Goal: Transaction & Acquisition: Purchase product/service

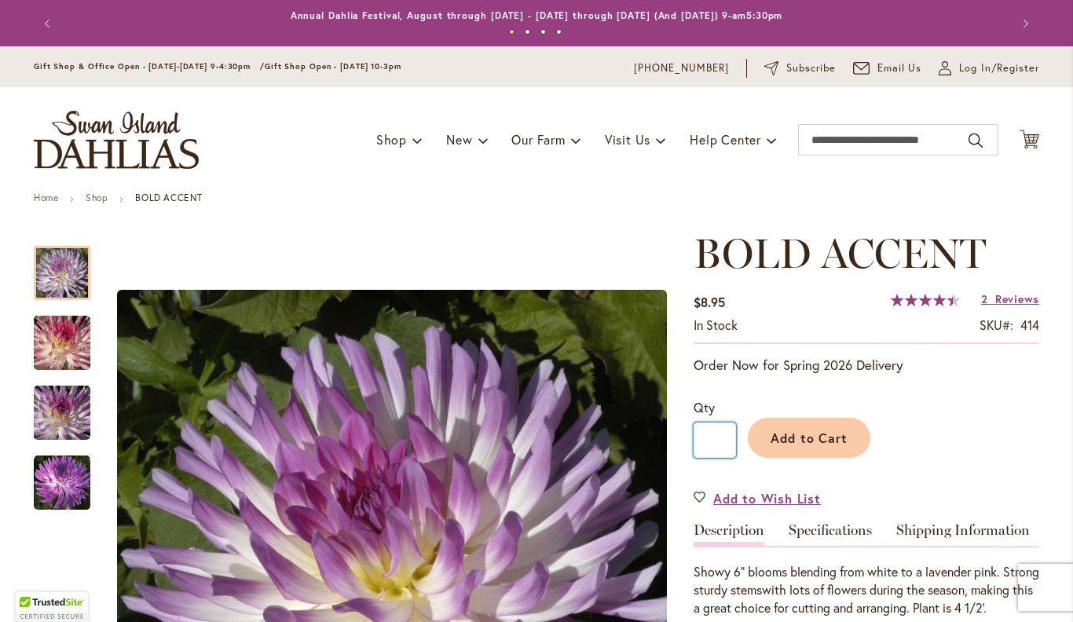
click at [726, 451] on input "*" at bounding box center [715, 440] width 42 height 35
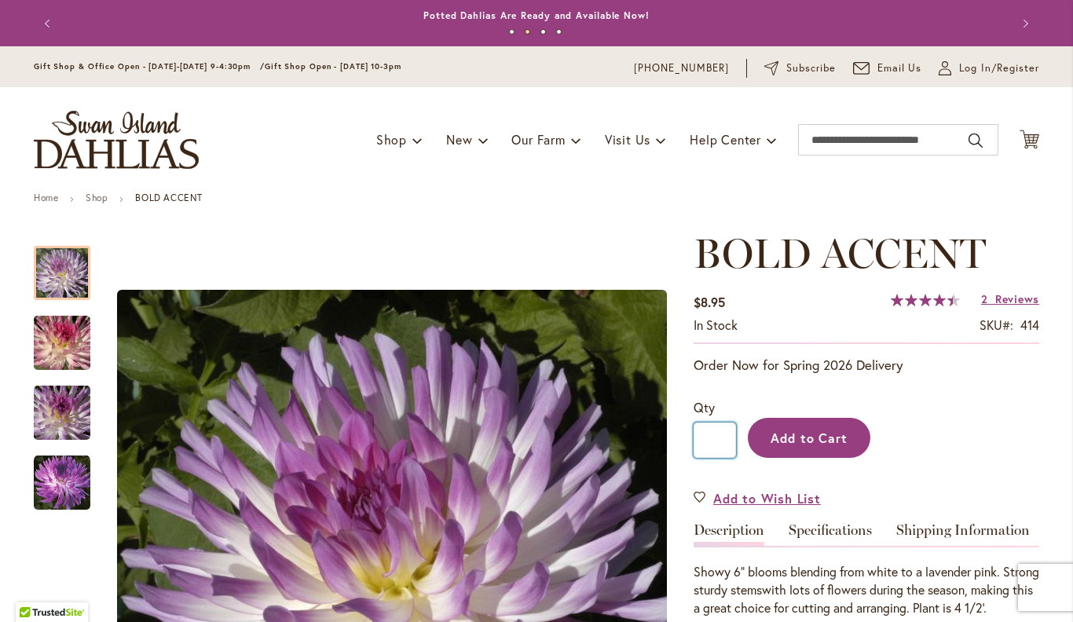
type input "*"
click at [816, 445] on button "Add to Cart" at bounding box center [809, 438] width 123 height 40
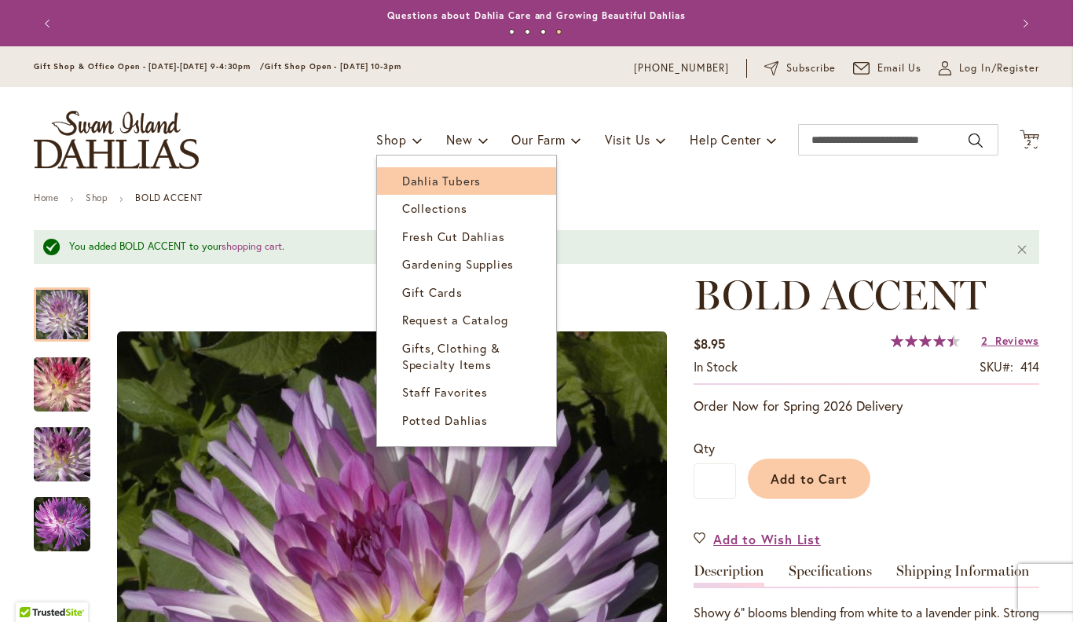
click at [426, 181] on span "Dahlia Tubers" at bounding box center [441, 181] width 79 height 16
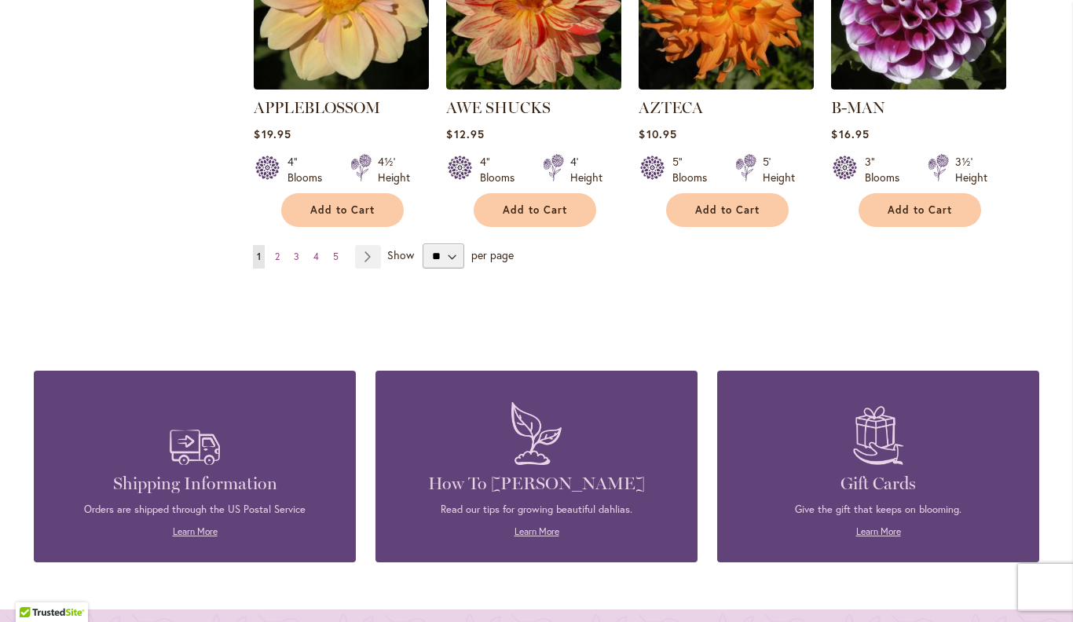
scroll to position [1490, 0]
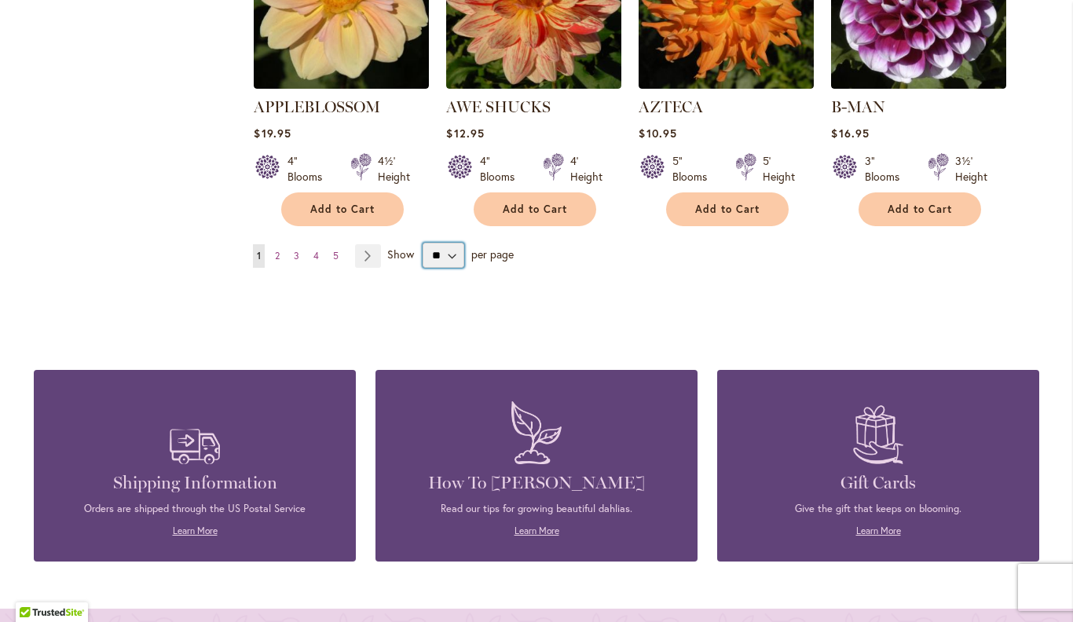
click at [461, 243] on select "** ** ** **" at bounding box center [444, 255] width 42 height 25
select select "**"
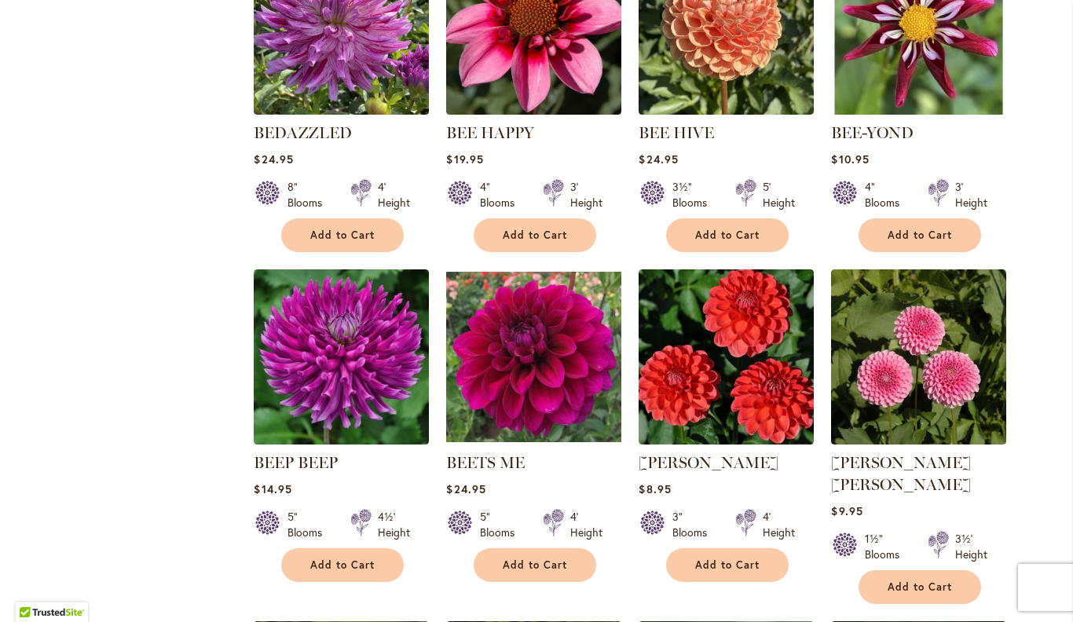
scroll to position [2454, 0]
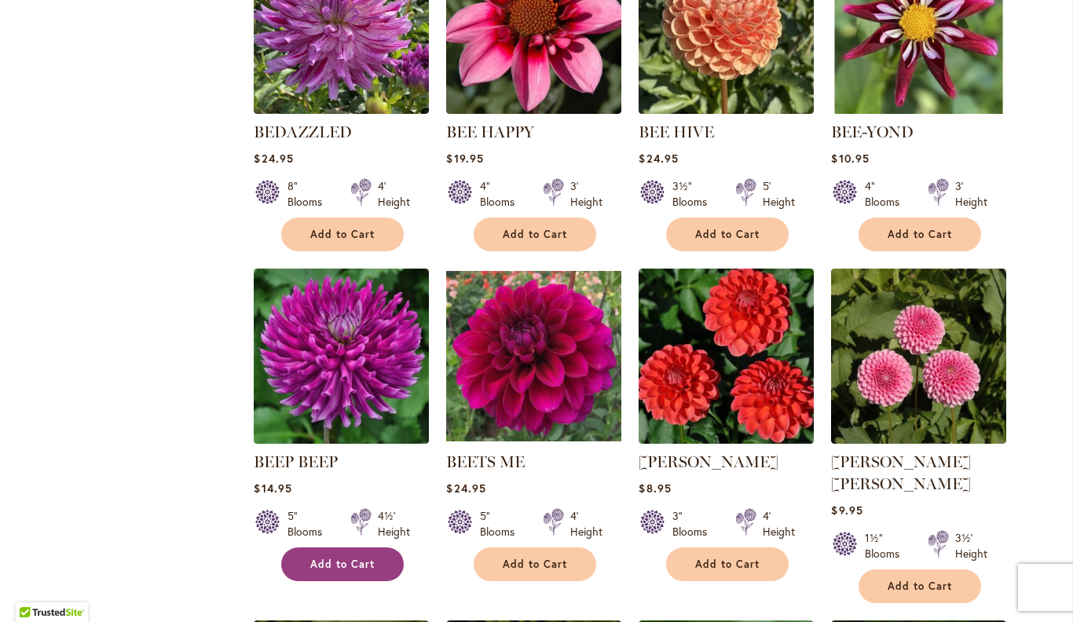
click at [385, 547] on button "Add to Cart" at bounding box center [342, 564] width 123 height 34
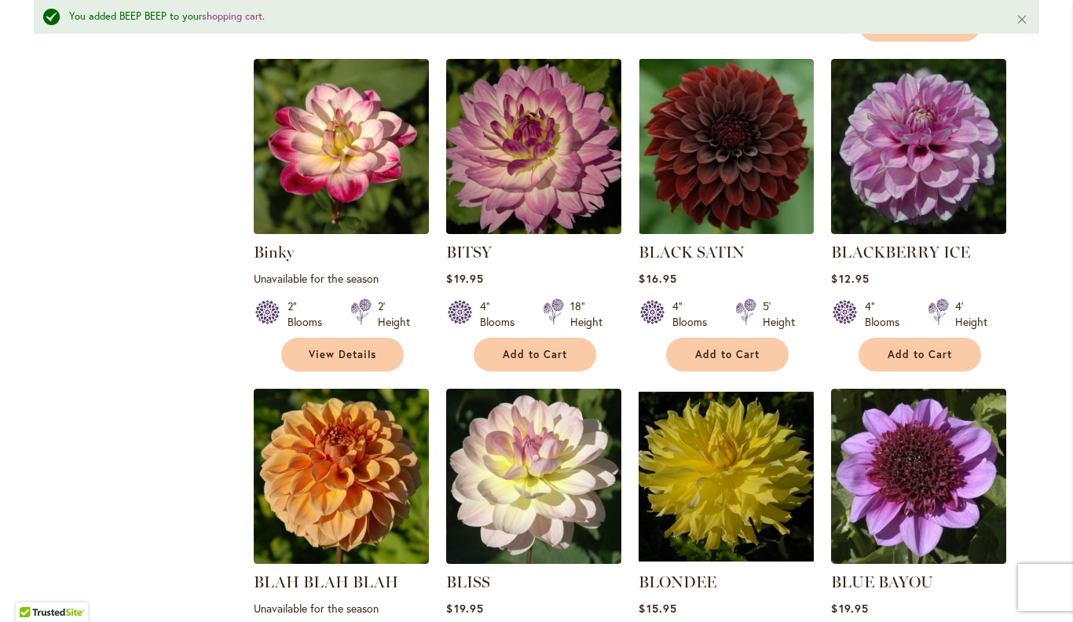
scroll to position [3056, 0]
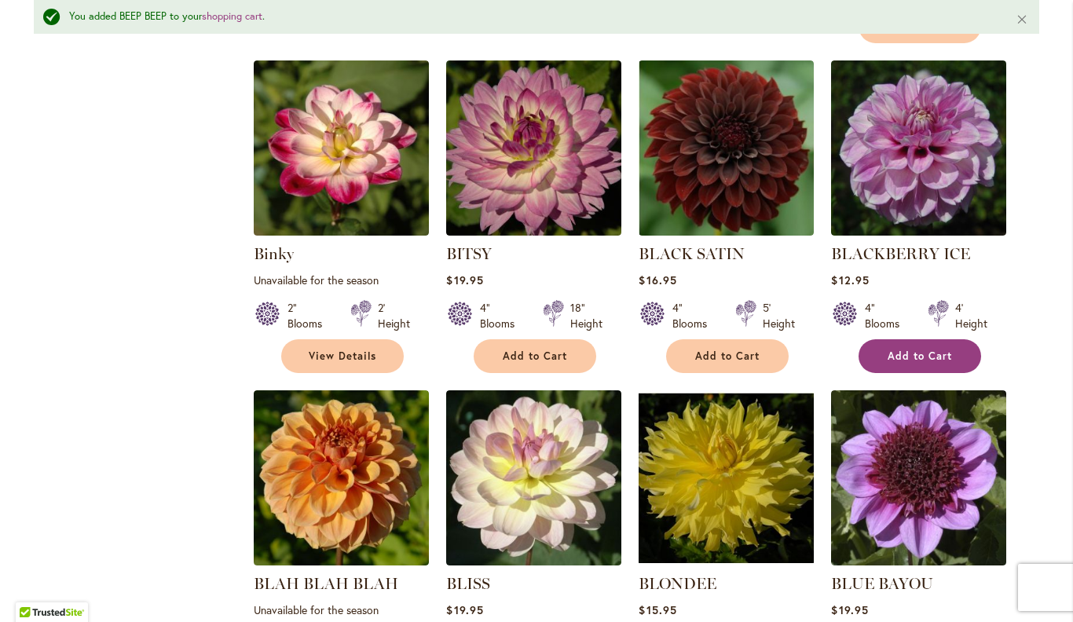
click at [939, 350] on span "Add to Cart" at bounding box center [920, 356] width 64 height 13
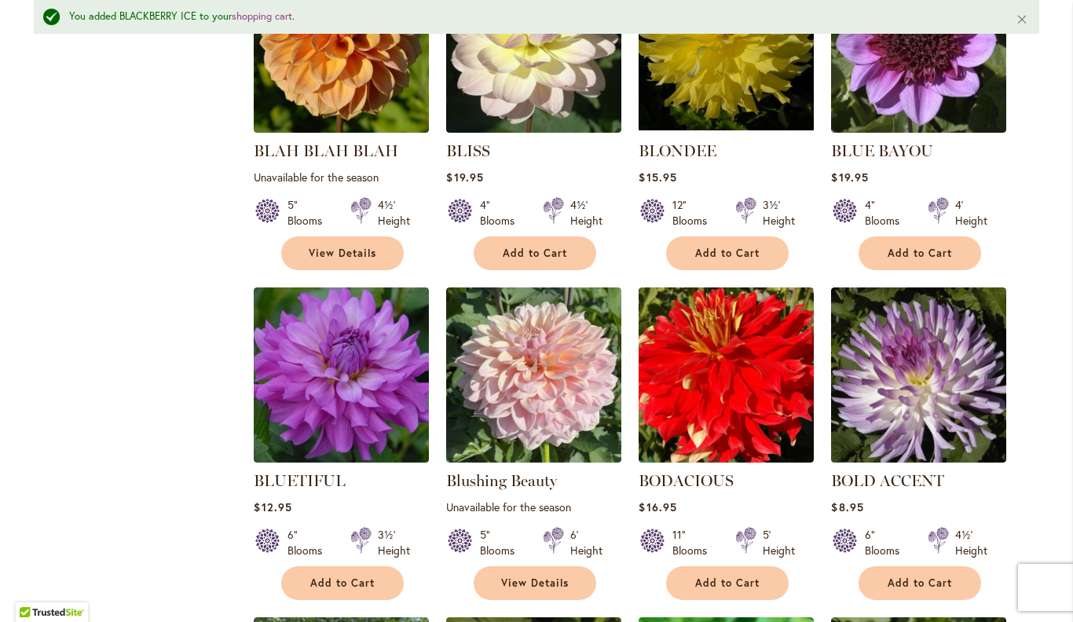
scroll to position [3509, 0]
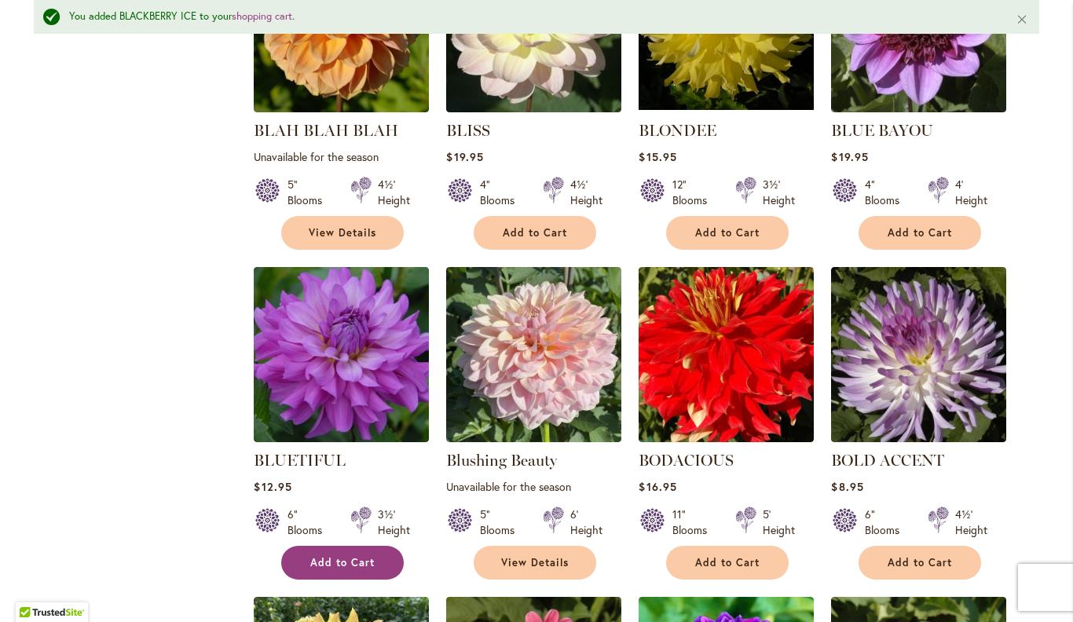
click at [373, 556] on span "Add to Cart" at bounding box center [342, 562] width 64 height 13
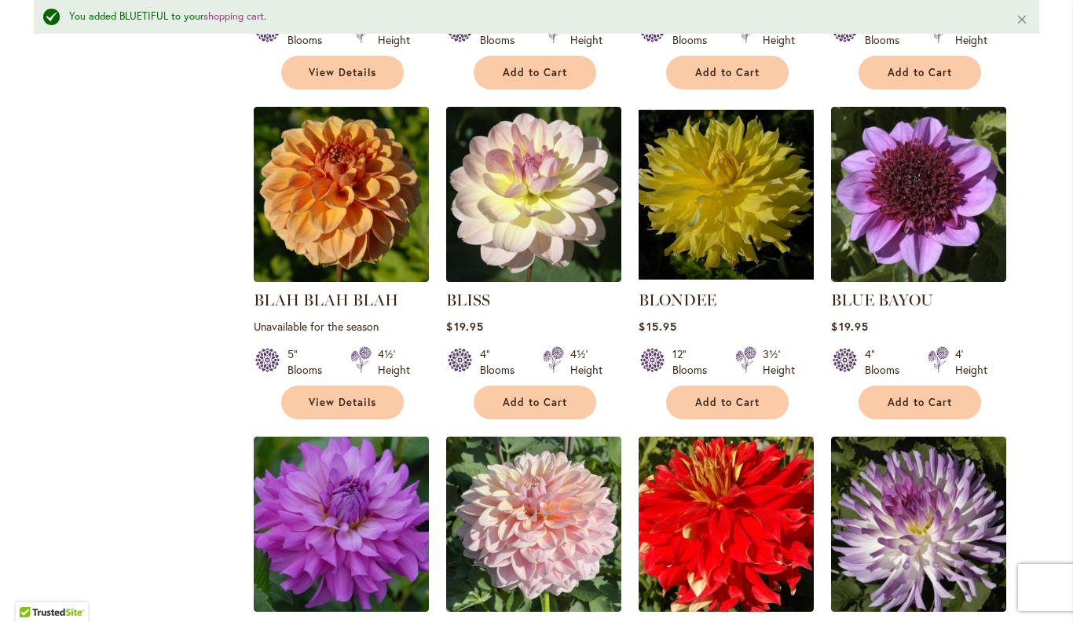
scroll to position [3309, 0]
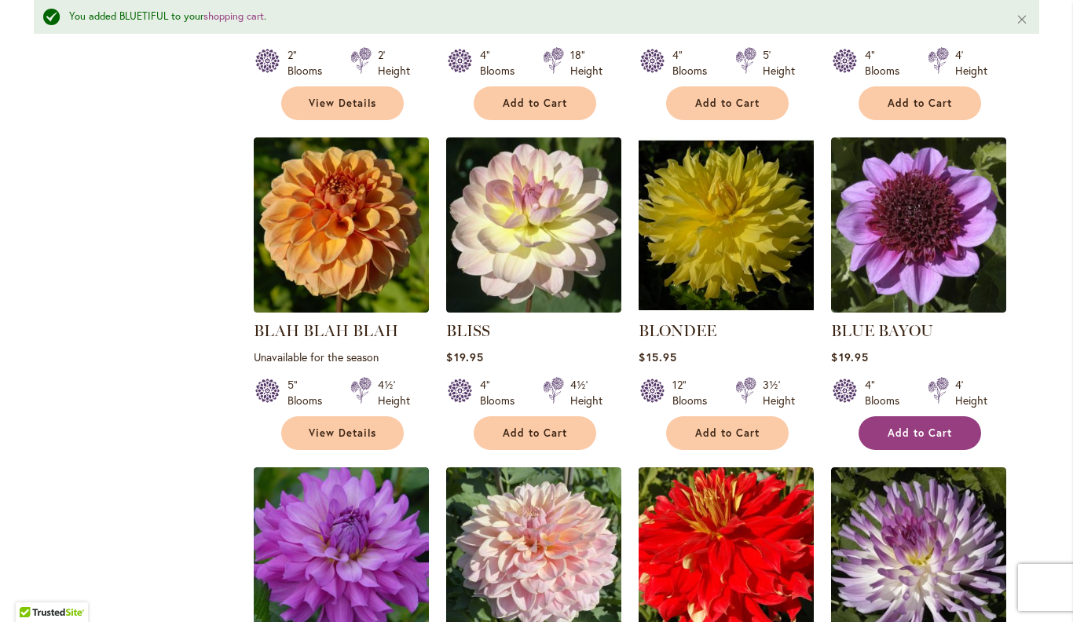
click at [928, 416] on button "Add to Cart" at bounding box center [919, 433] width 123 height 34
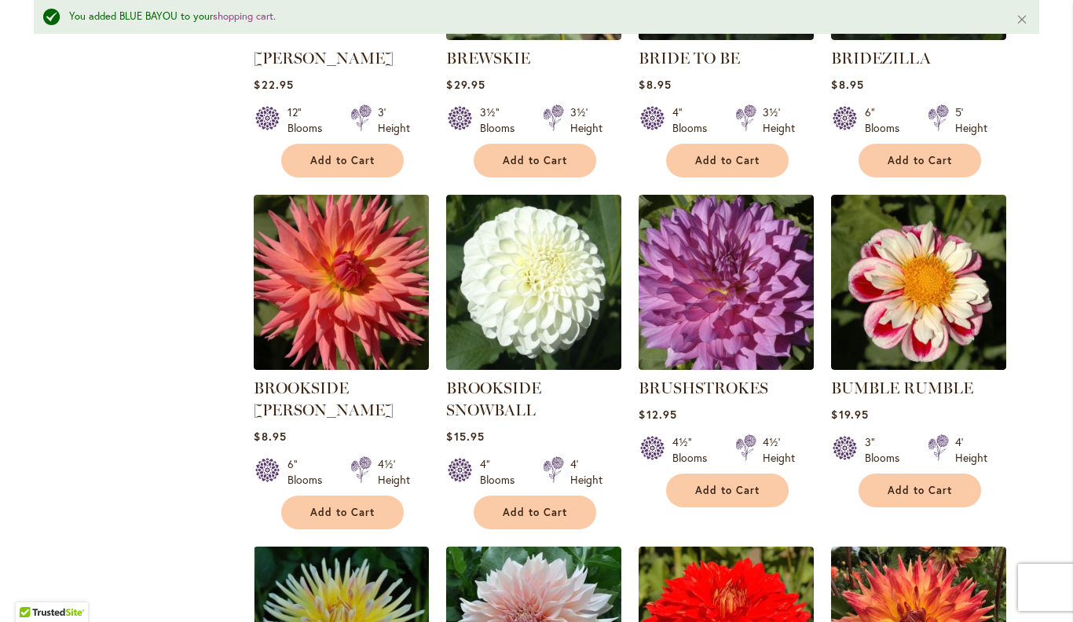
scroll to position [4573, 0]
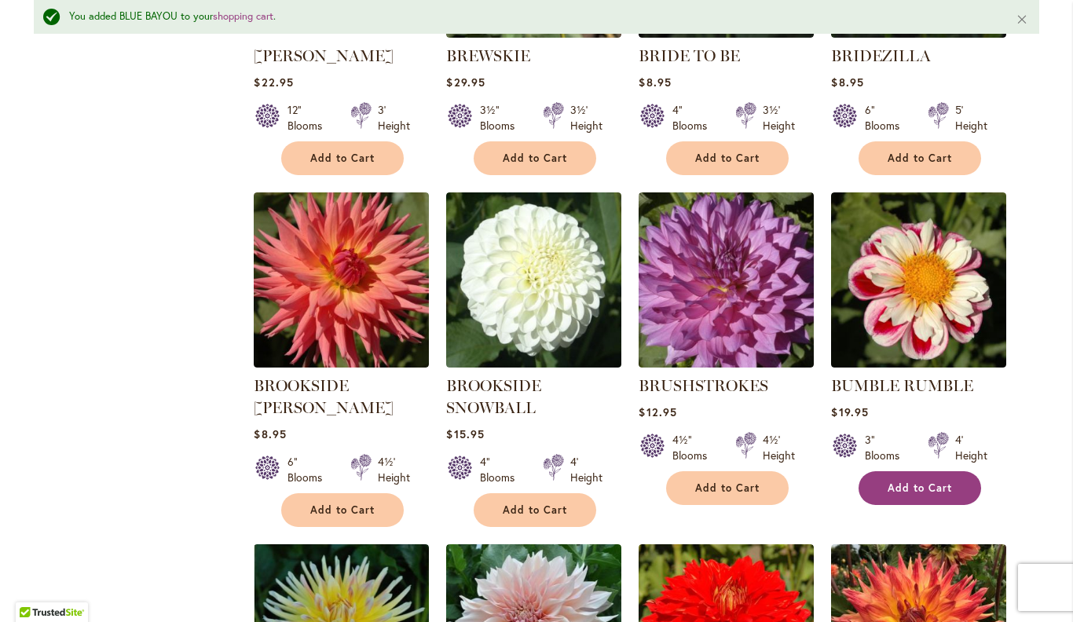
click at [933, 481] on span "Add to Cart" at bounding box center [920, 487] width 64 height 13
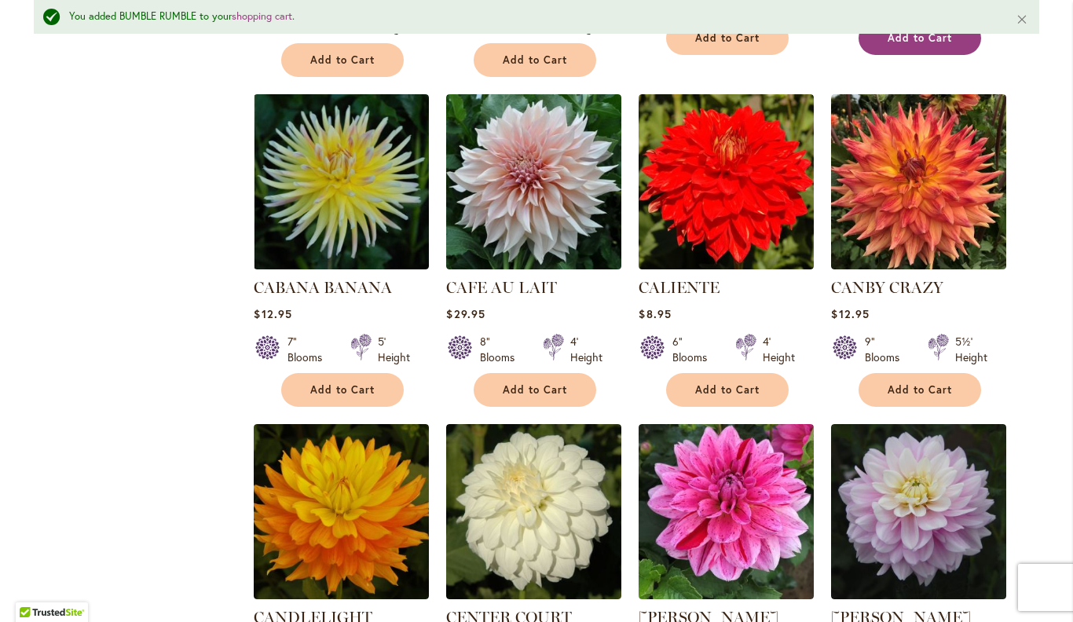
scroll to position [5025, 0]
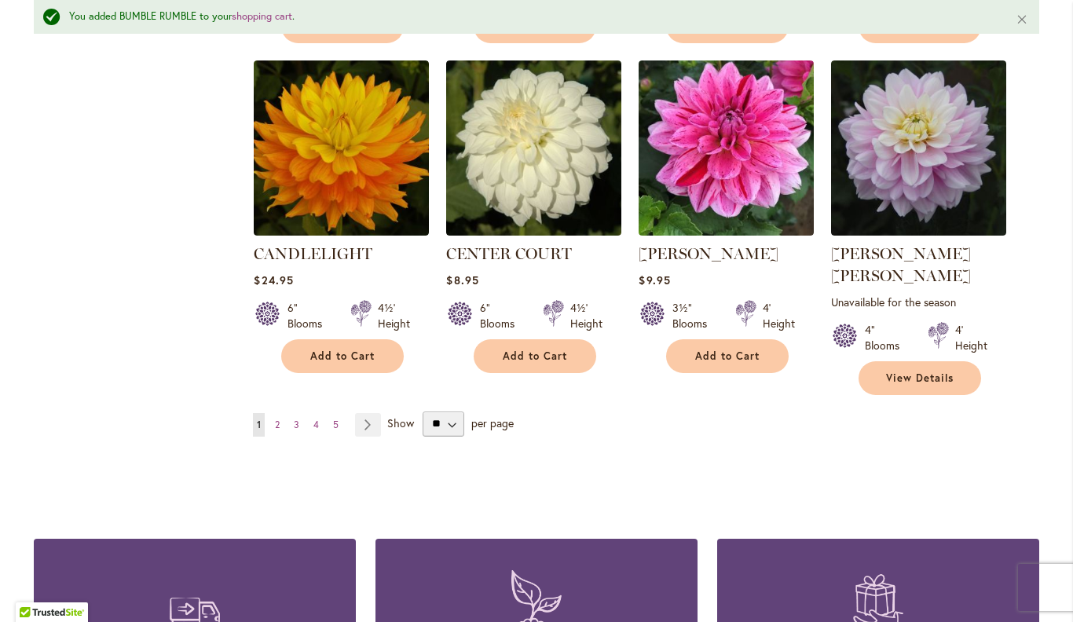
scroll to position [5388, 0]
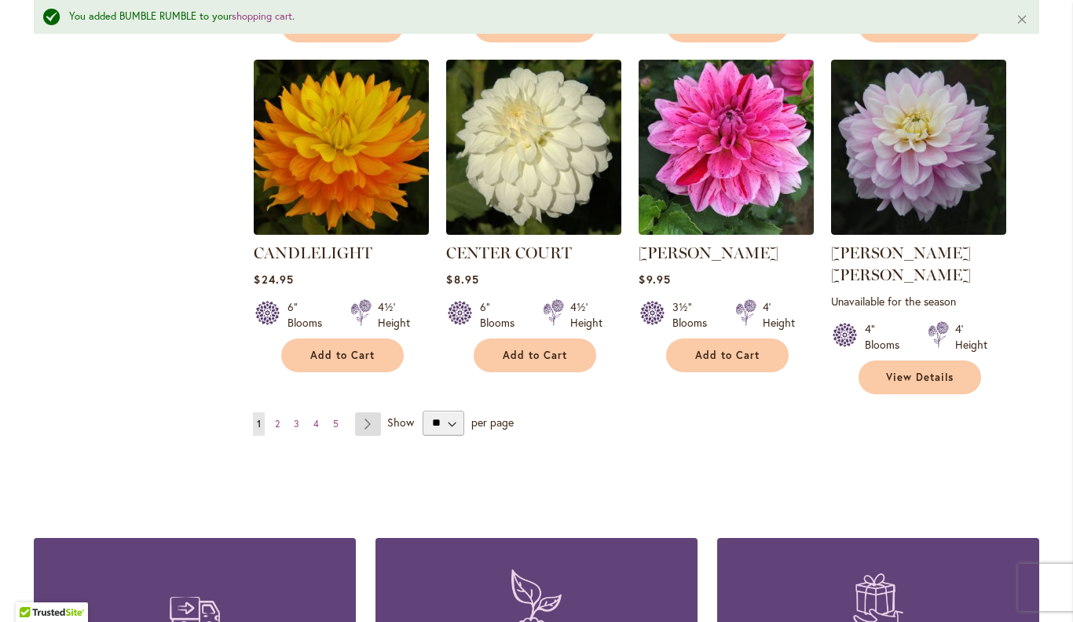
click at [364, 412] on link "Page Next" at bounding box center [368, 424] width 26 height 24
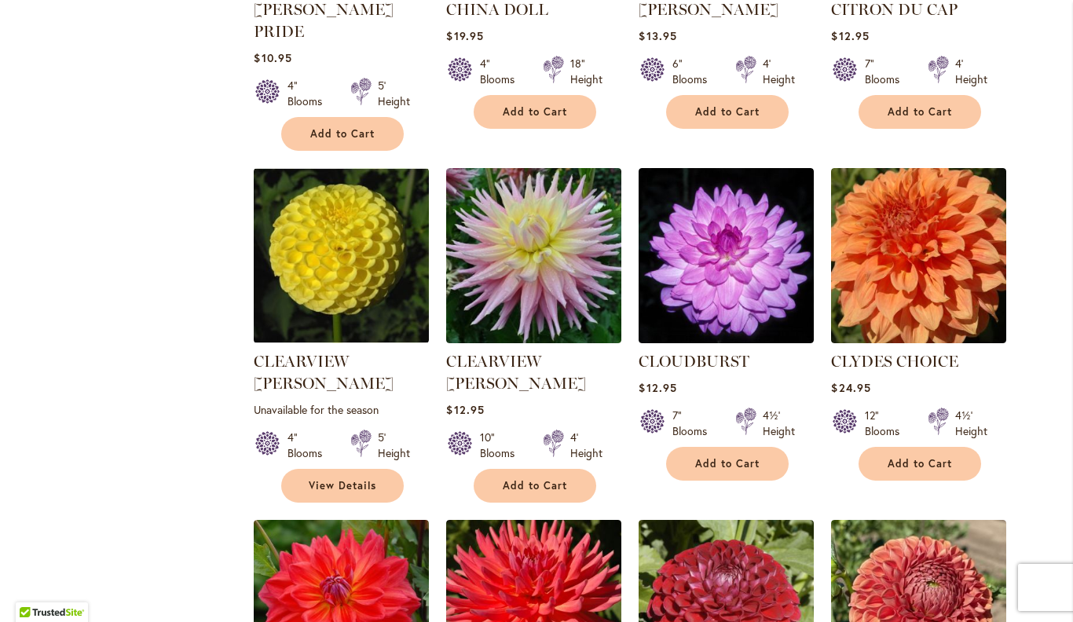
scroll to position [1261, 0]
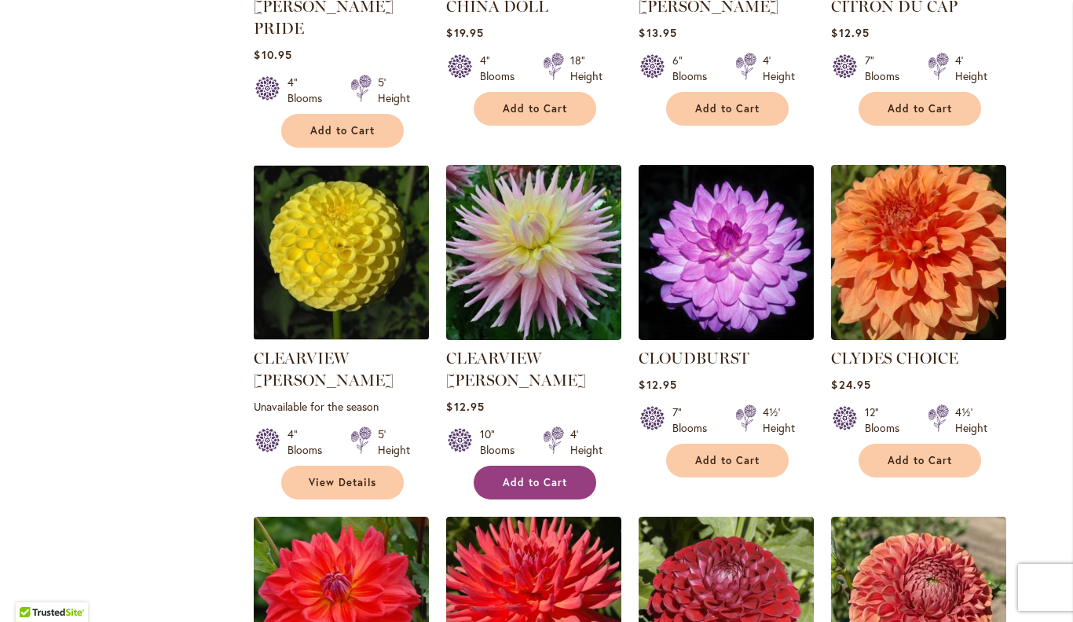
click at [525, 476] on span "Add to Cart" at bounding box center [535, 482] width 64 height 13
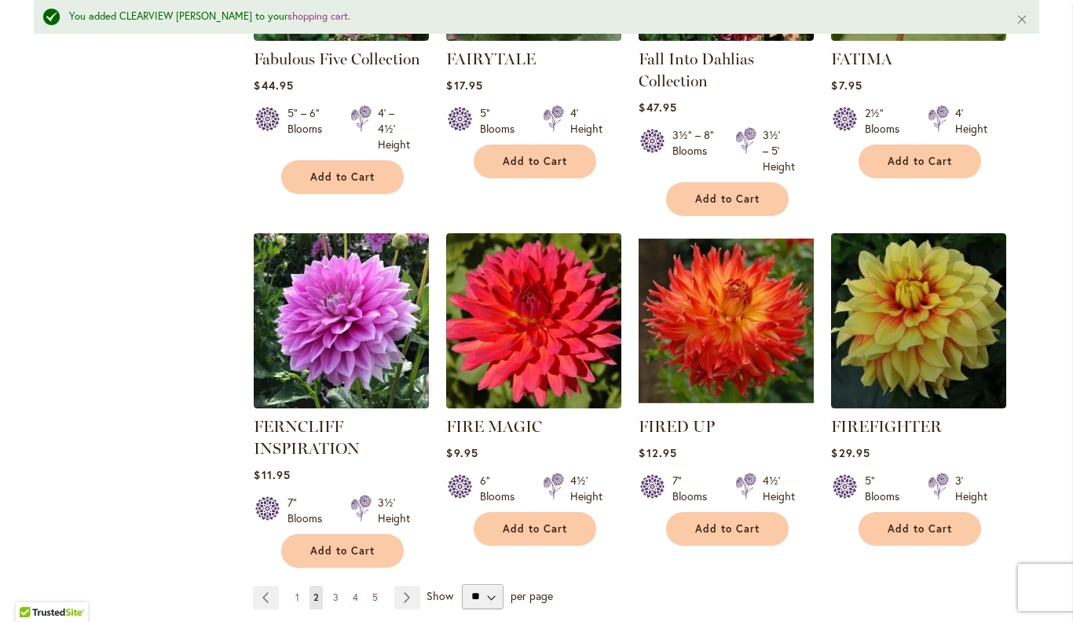
scroll to position [5361, 0]
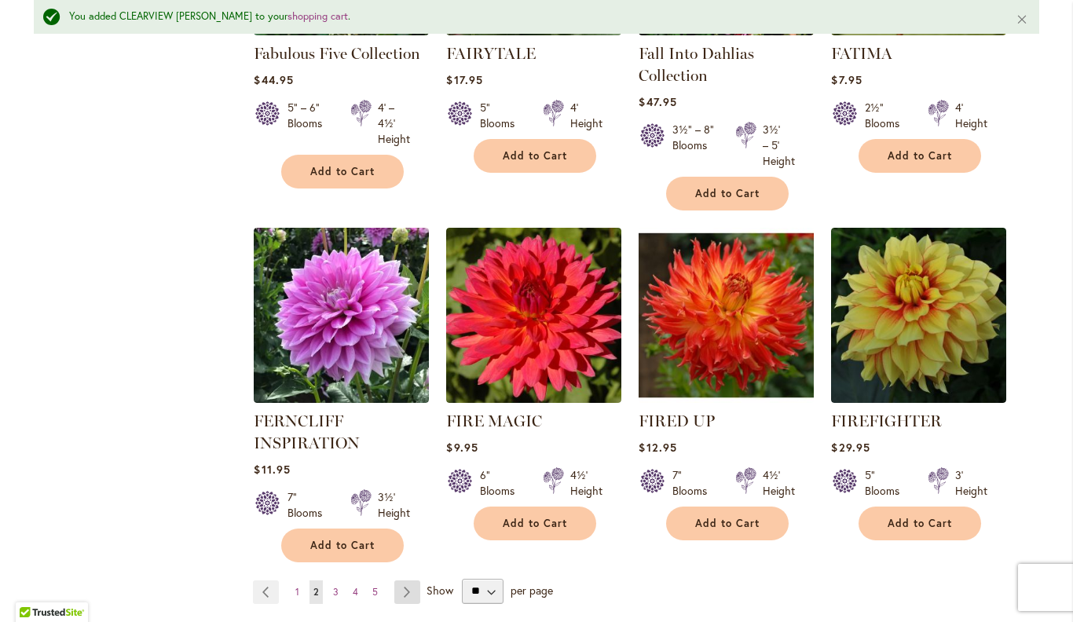
click at [411, 580] on link "Page Next" at bounding box center [407, 592] width 26 height 24
click at [399, 580] on link "Page Next" at bounding box center [407, 592] width 26 height 24
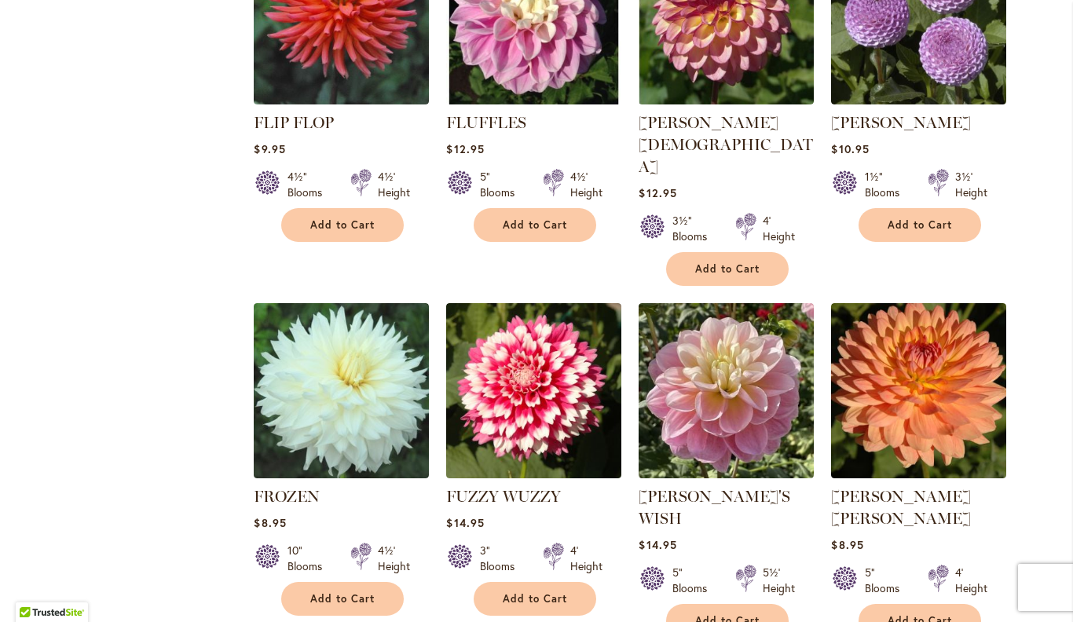
scroll to position [798, 0]
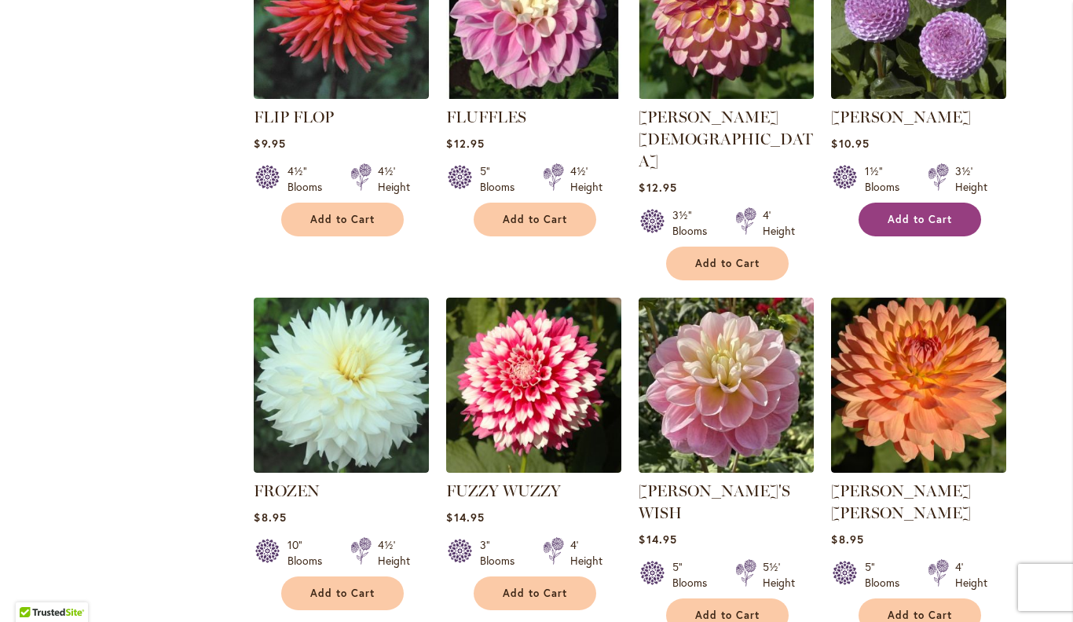
click at [942, 221] on span "Add to Cart" at bounding box center [920, 219] width 64 height 13
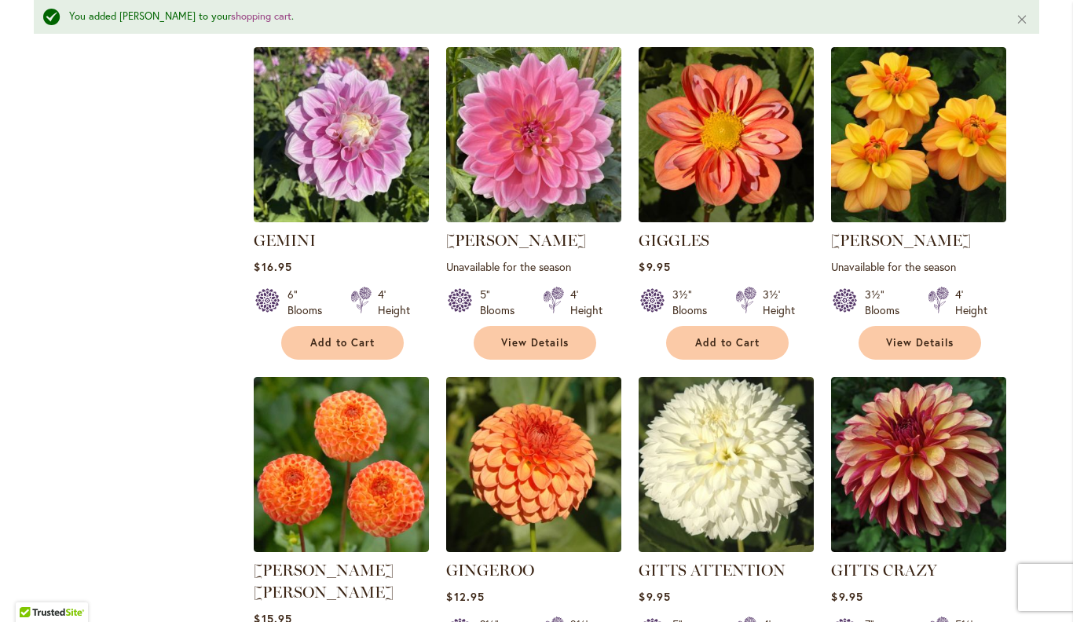
scroll to position [1793, 0]
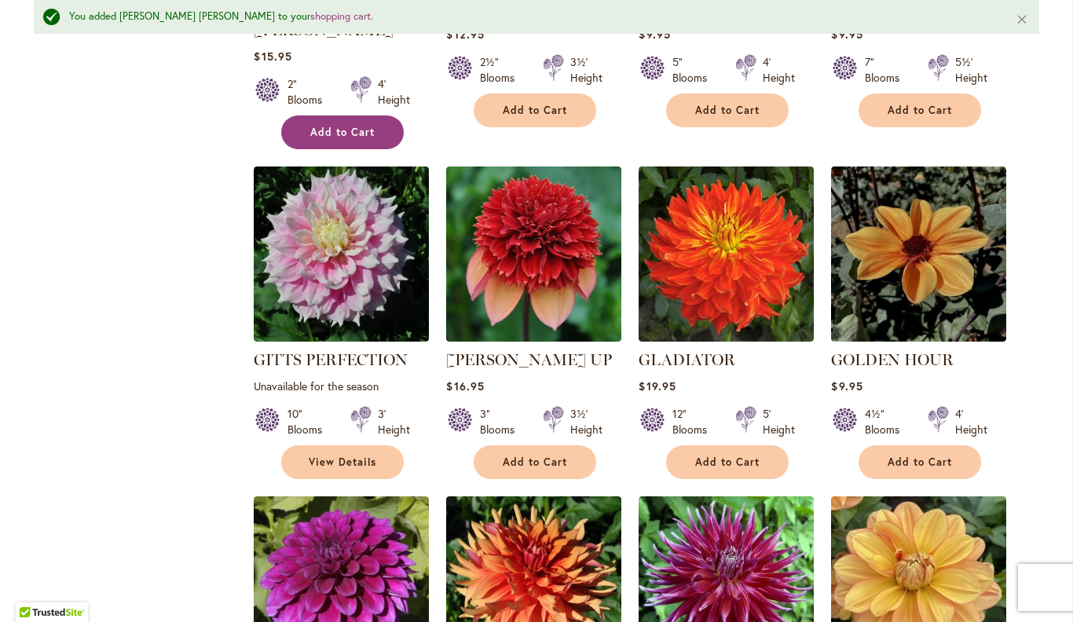
scroll to position [2333, 0]
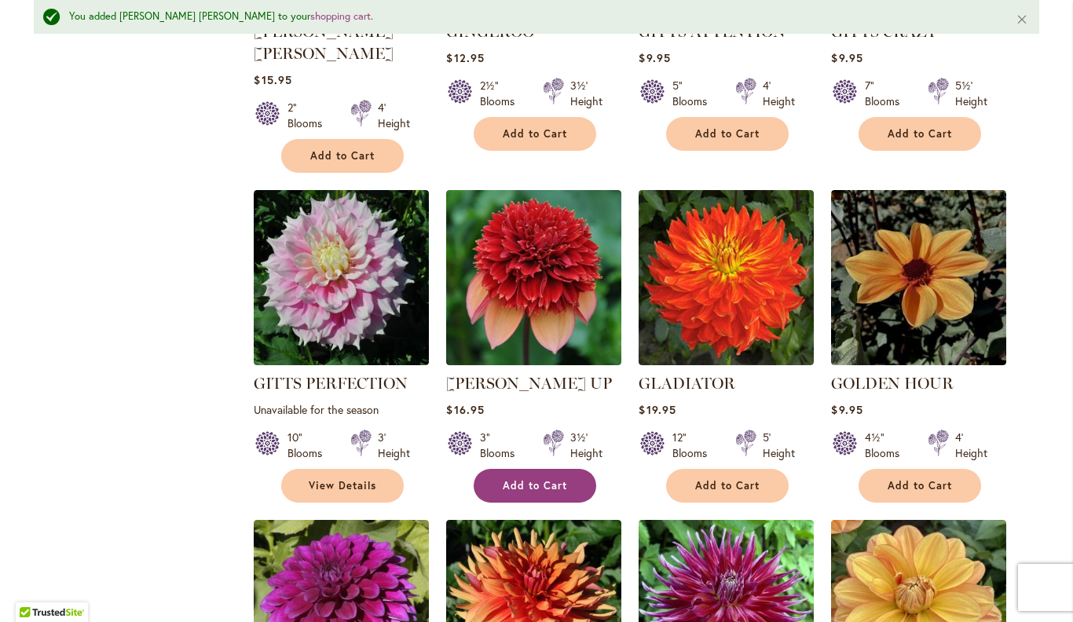
click at [526, 479] on span "Add to Cart" at bounding box center [535, 485] width 64 height 13
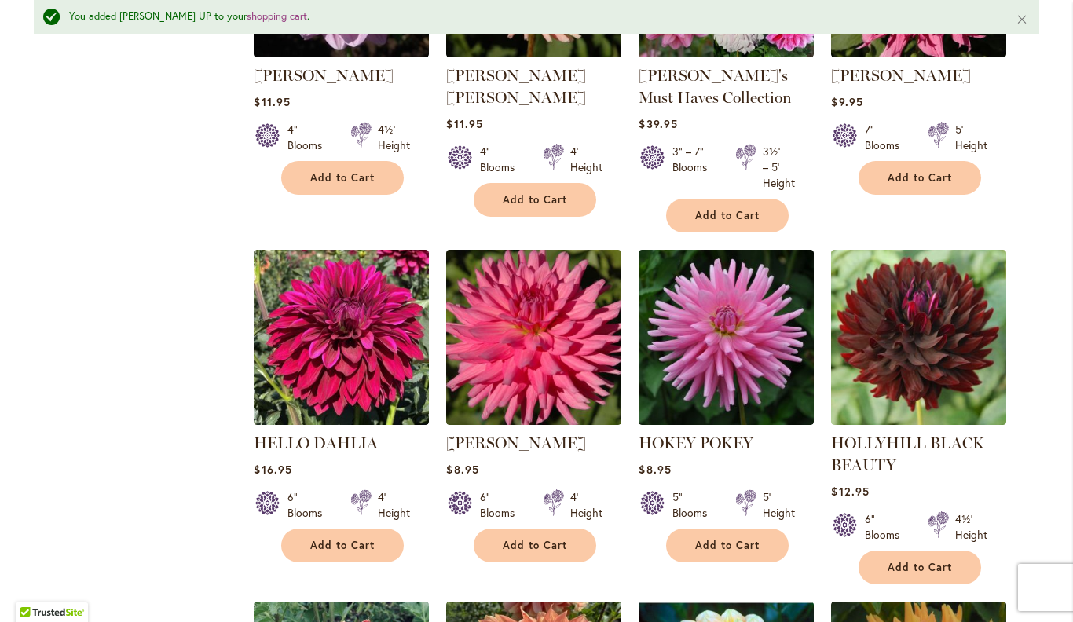
scroll to position [3984, 0]
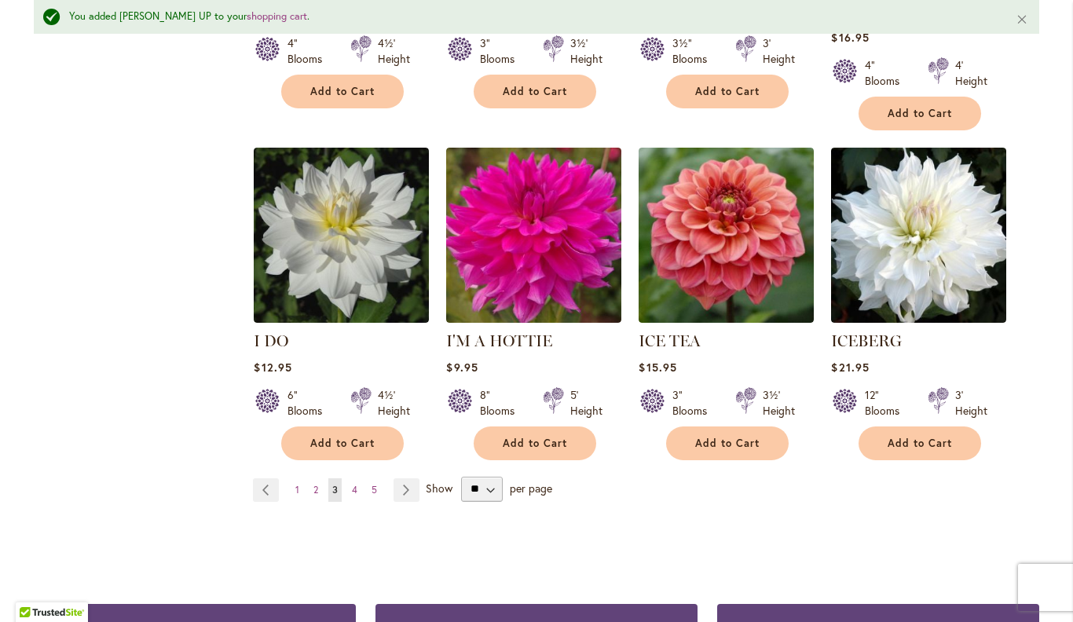
scroll to position [5448, 0]
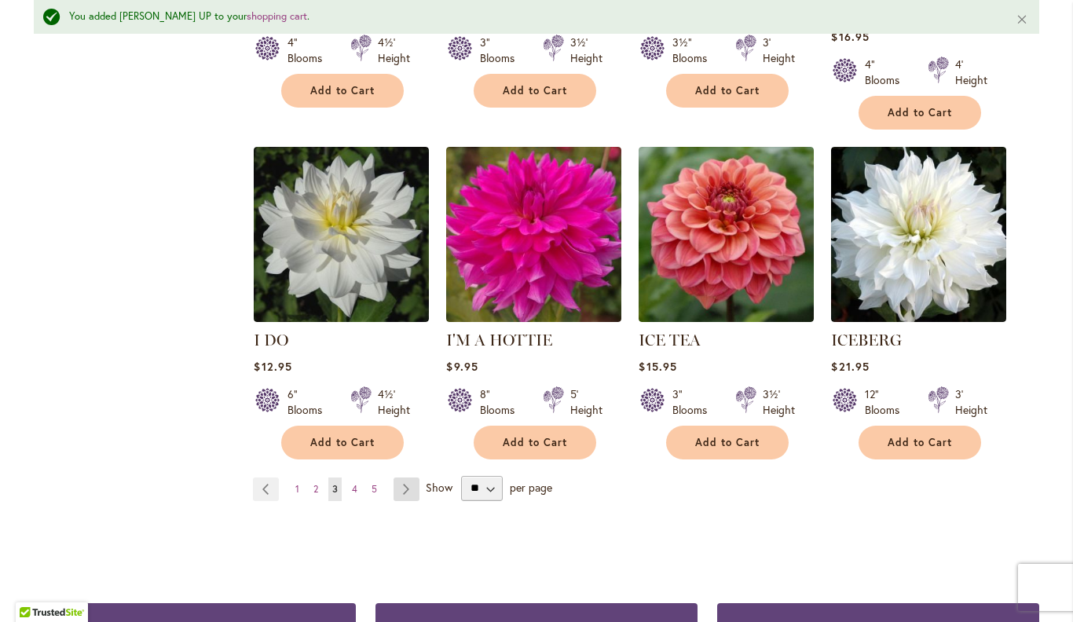
click at [412, 478] on link "Page Next" at bounding box center [406, 490] width 26 height 24
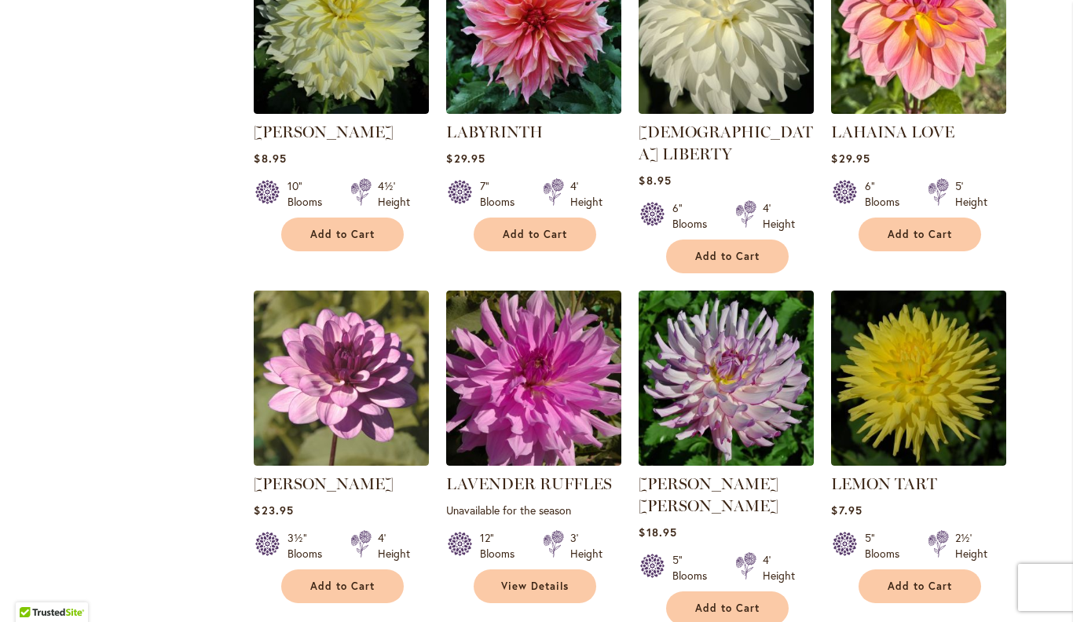
scroll to position [2827, 0]
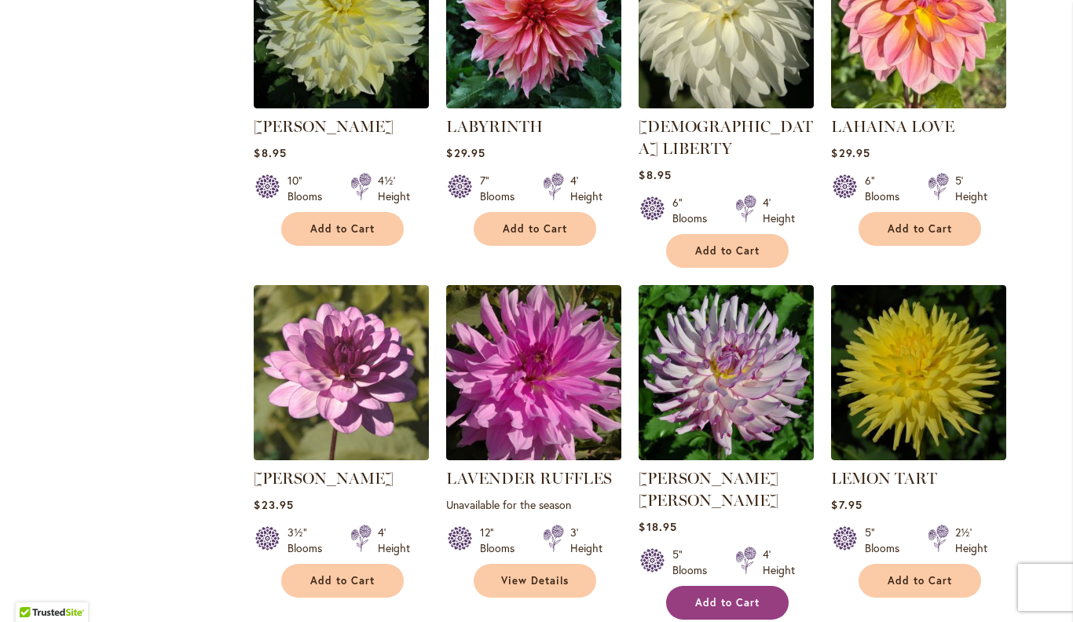
click at [726, 596] on span "Add to Cart" at bounding box center [727, 602] width 64 height 13
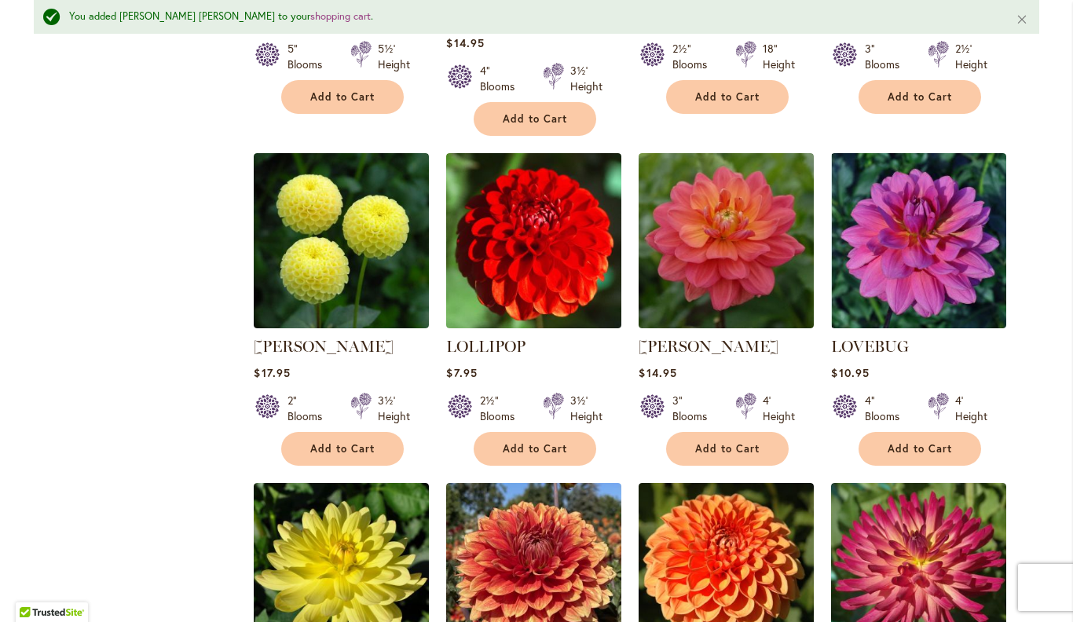
scroll to position [4020, 0]
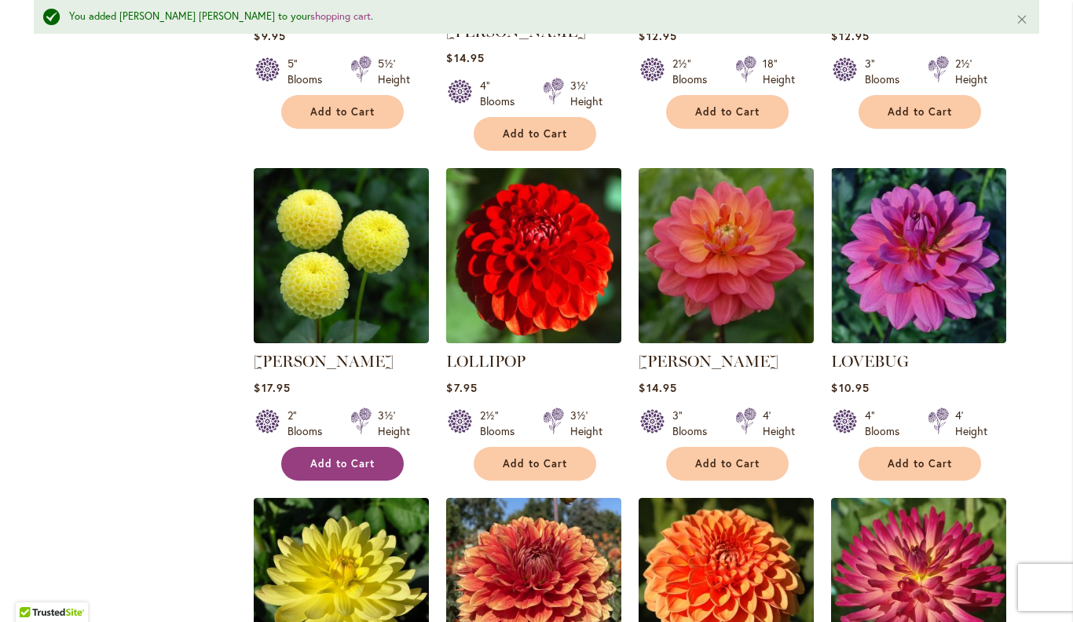
click at [339, 457] on span "Add to Cart" at bounding box center [342, 463] width 64 height 13
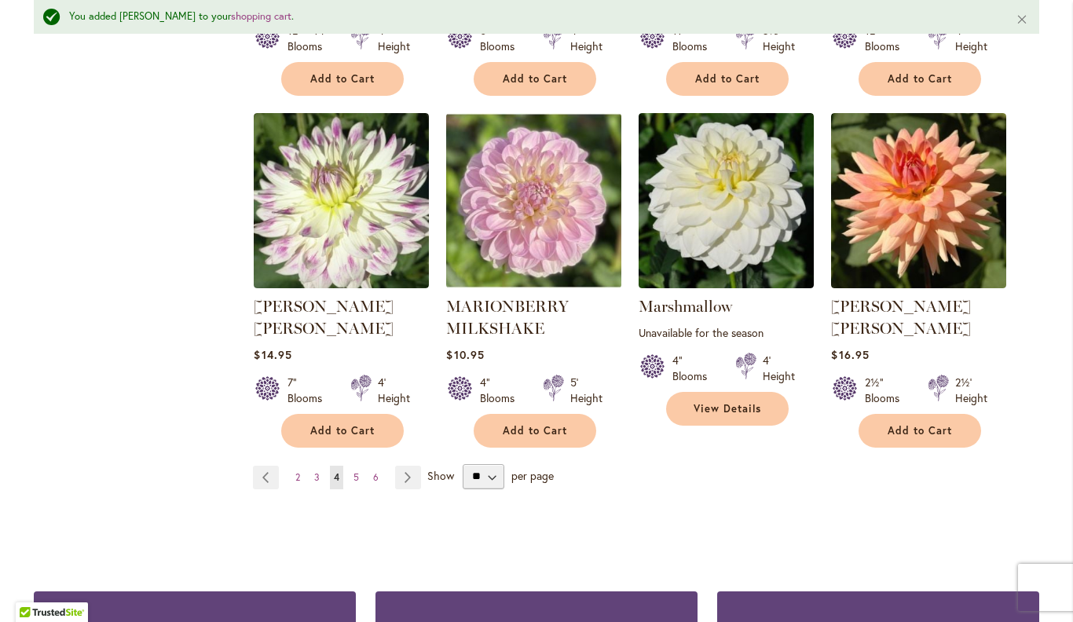
scroll to position [5418, 0]
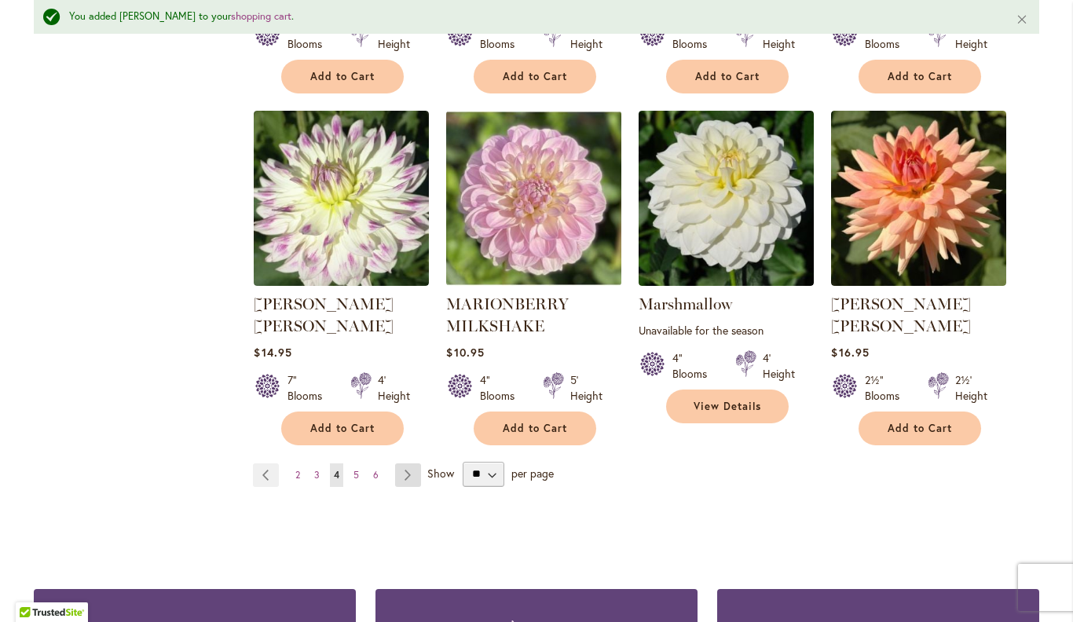
click at [416, 463] on link "Page Next" at bounding box center [408, 475] width 26 height 24
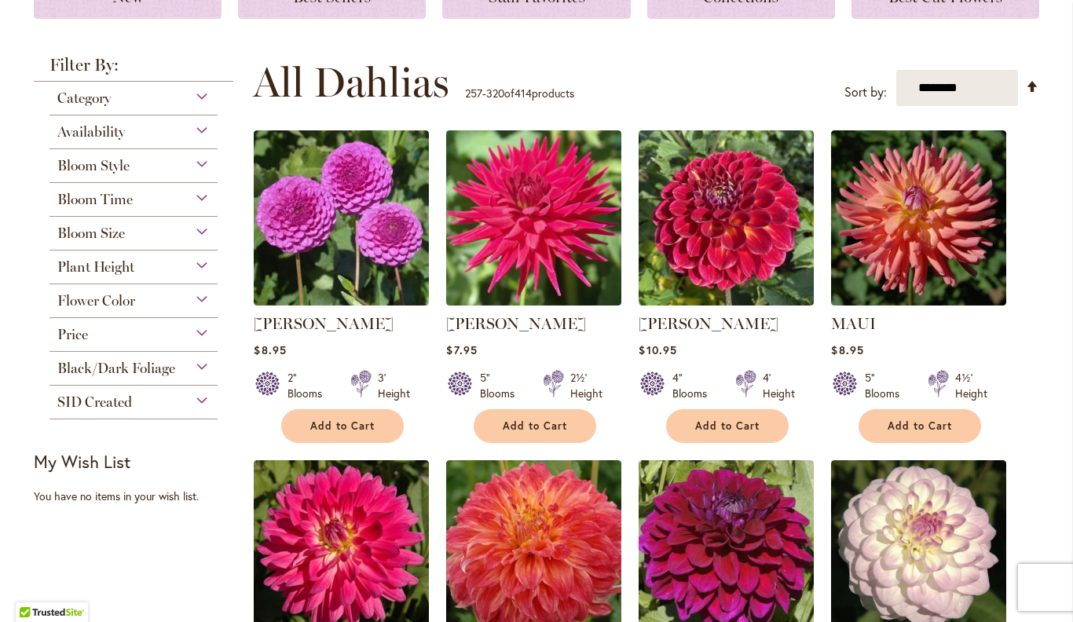
scroll to position [261, 0]
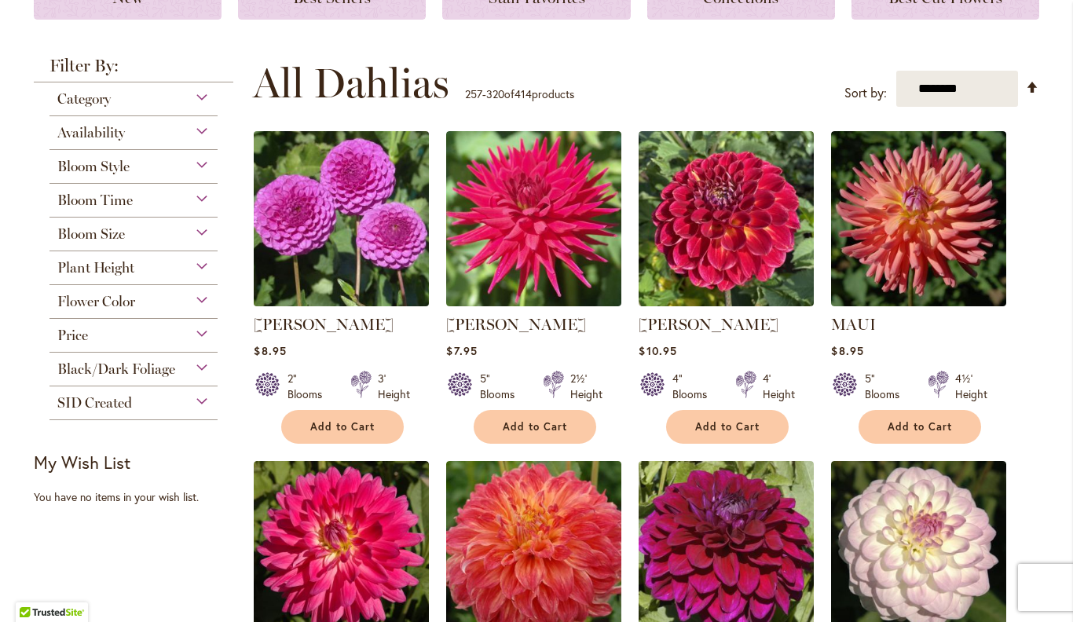
click at [385, 228] on img at bounding box center [342, 219] width 184 height 184
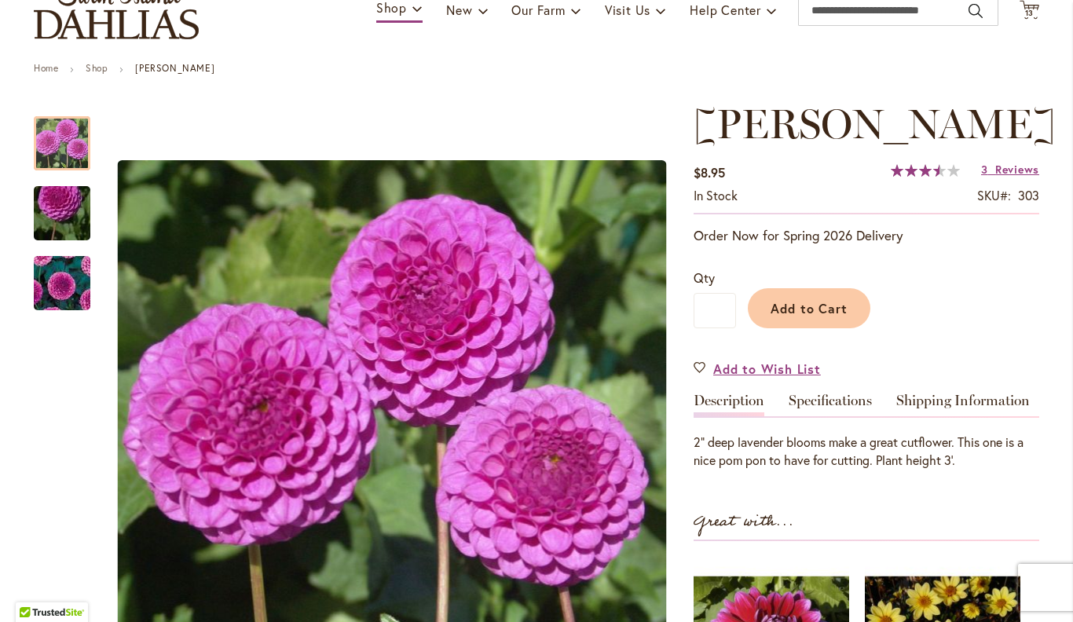
scroll to position [128, 0]
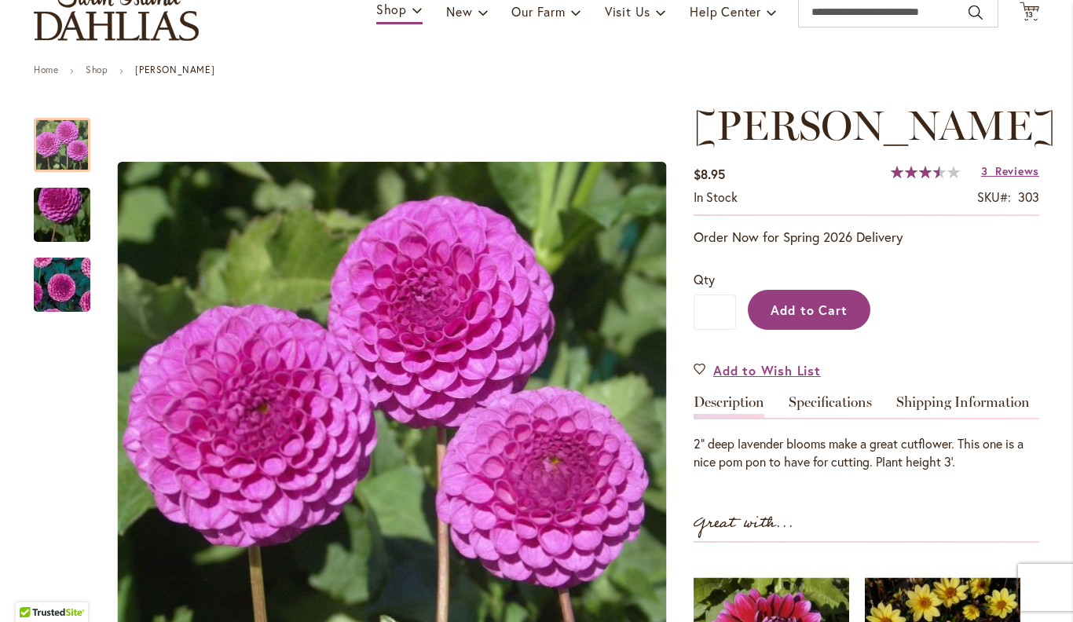
click at [825, 303] on span "Add to Cart" at bounding box center [809, 310] width 78 height 16
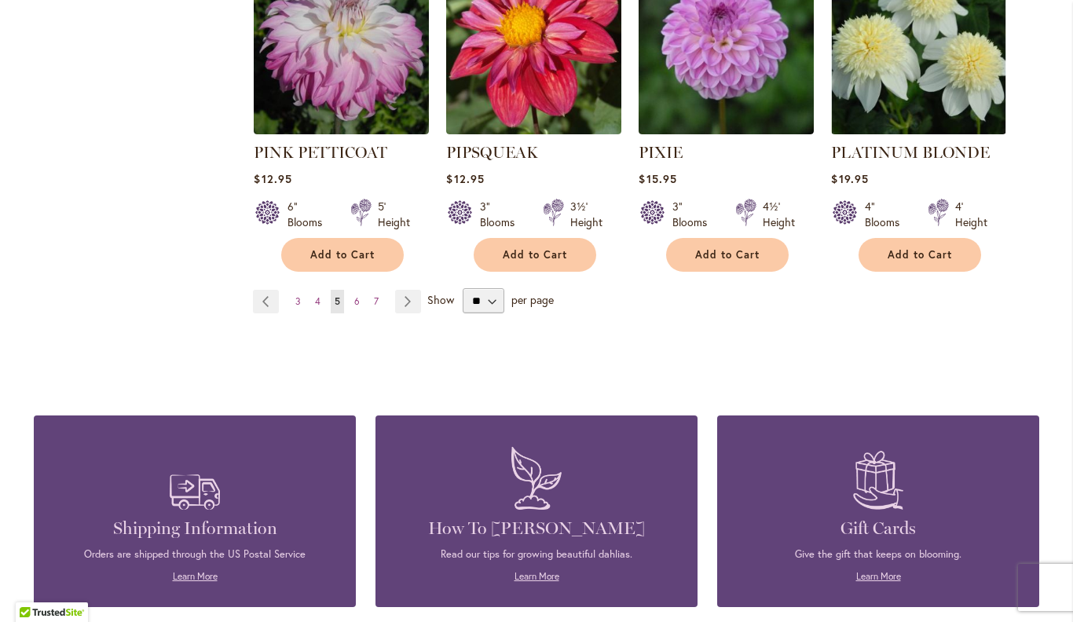
scroll to position [5578, 0]
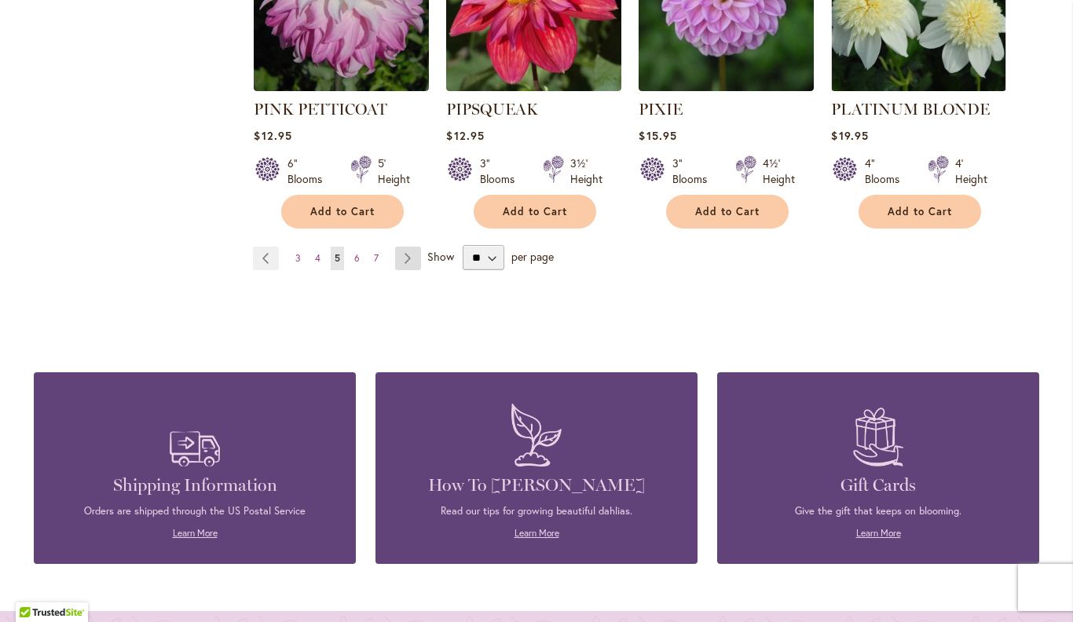
click at [404, 247] on link "Page Next" at bounding box center [408, 259] width 26 height 24
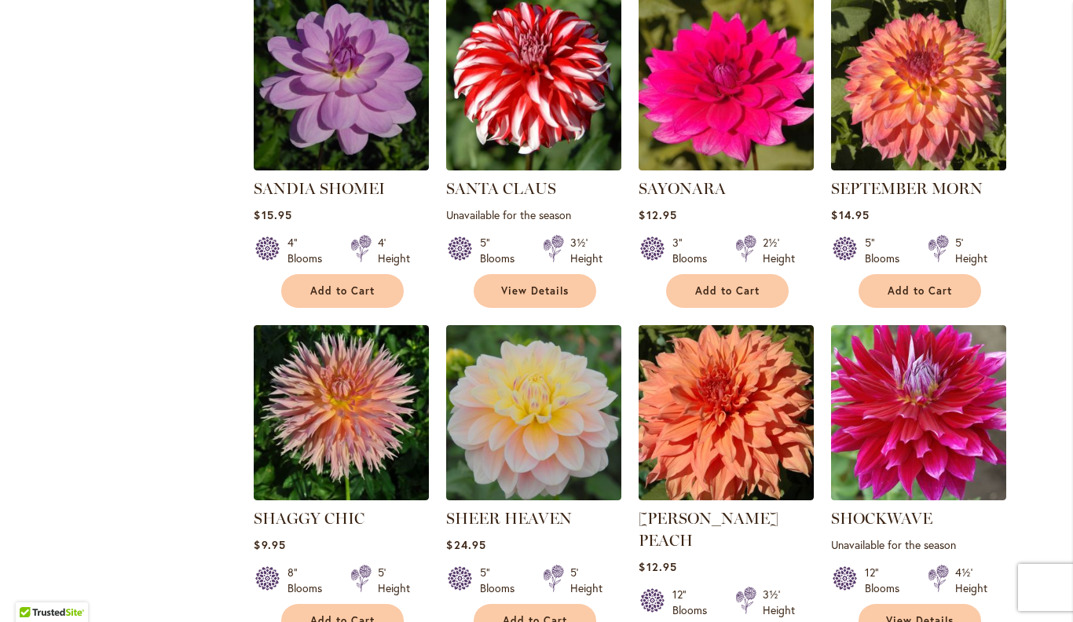
scroll to position [1749, 0]
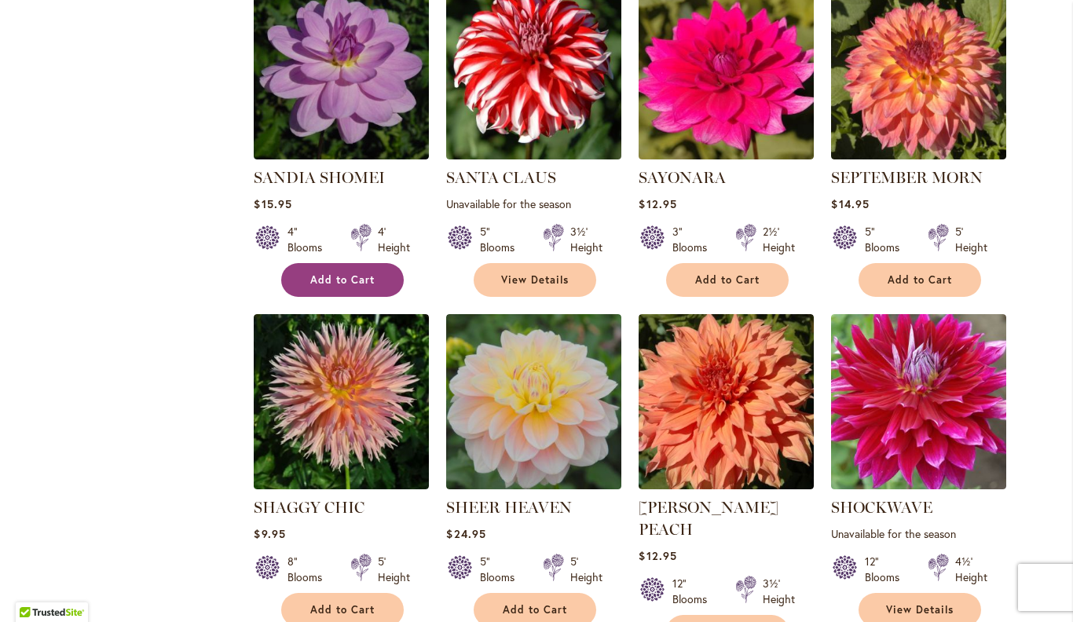
click at [333, 284] on span "Add to Cart" at bounding box center [342, 279] width 64 height 13
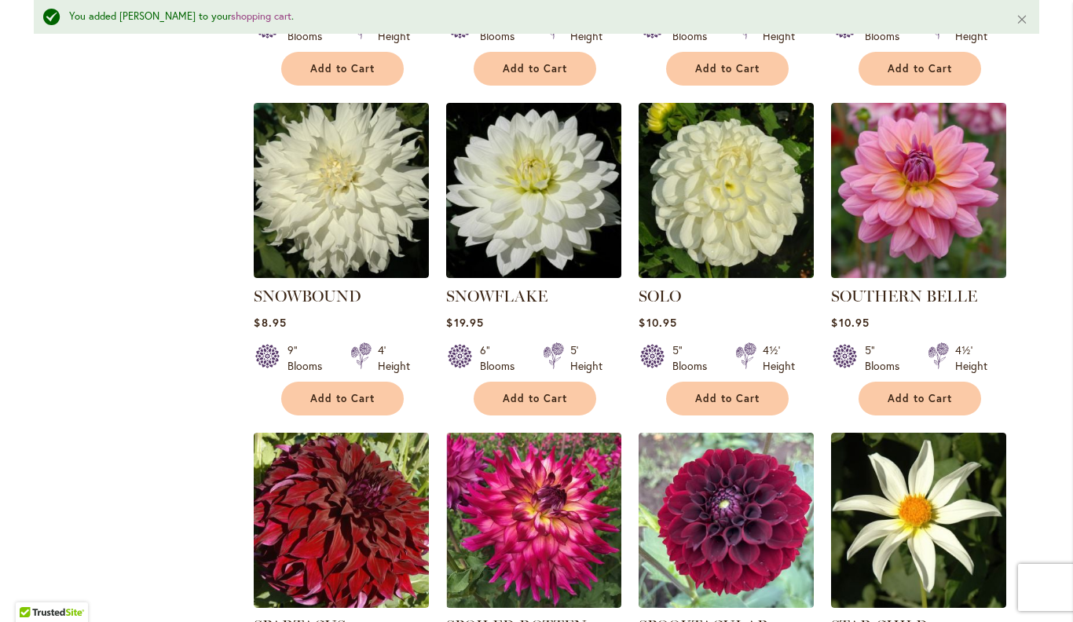
scroll to position [2684, 0]
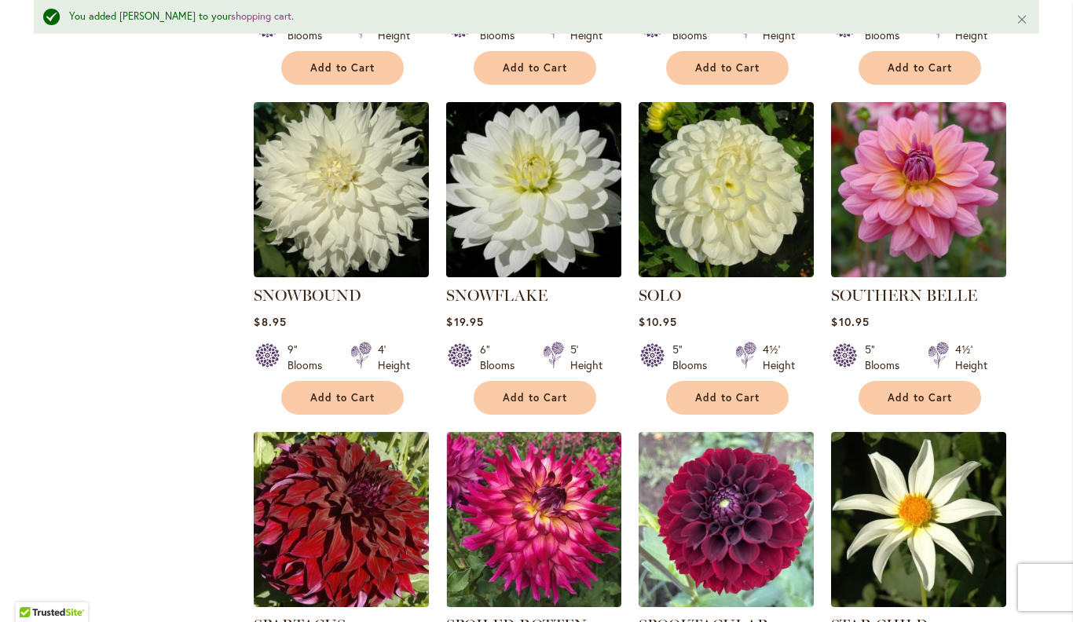
click at [507, 187] on img at bounding box center [534, 189] width 184 height 184
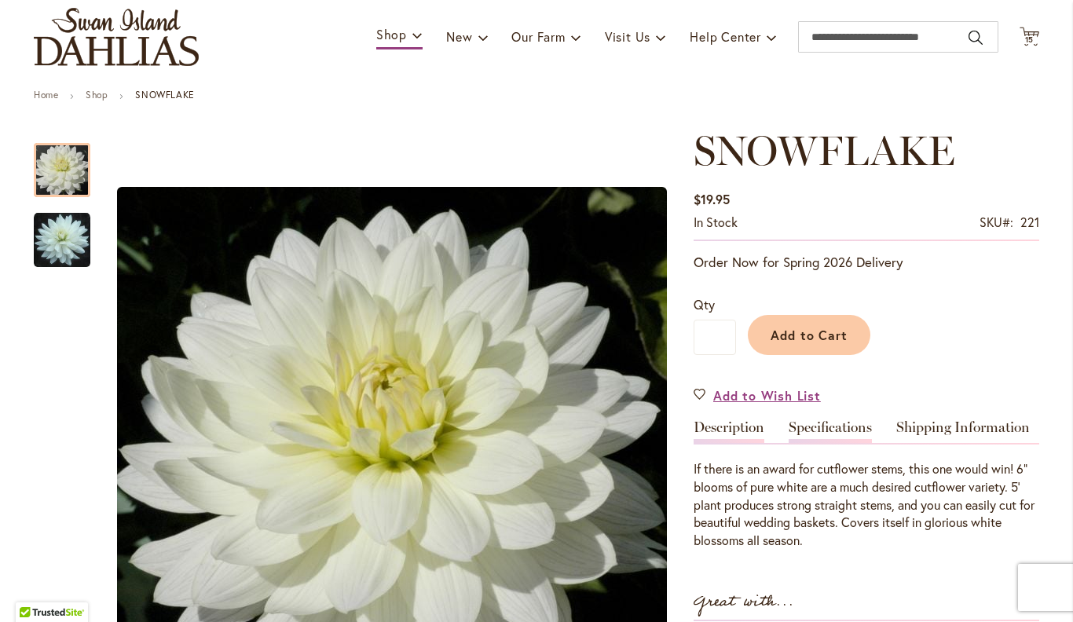
click at [854, 422] on link "Specifications" at bounding box center [830, 431] width 83 height 23
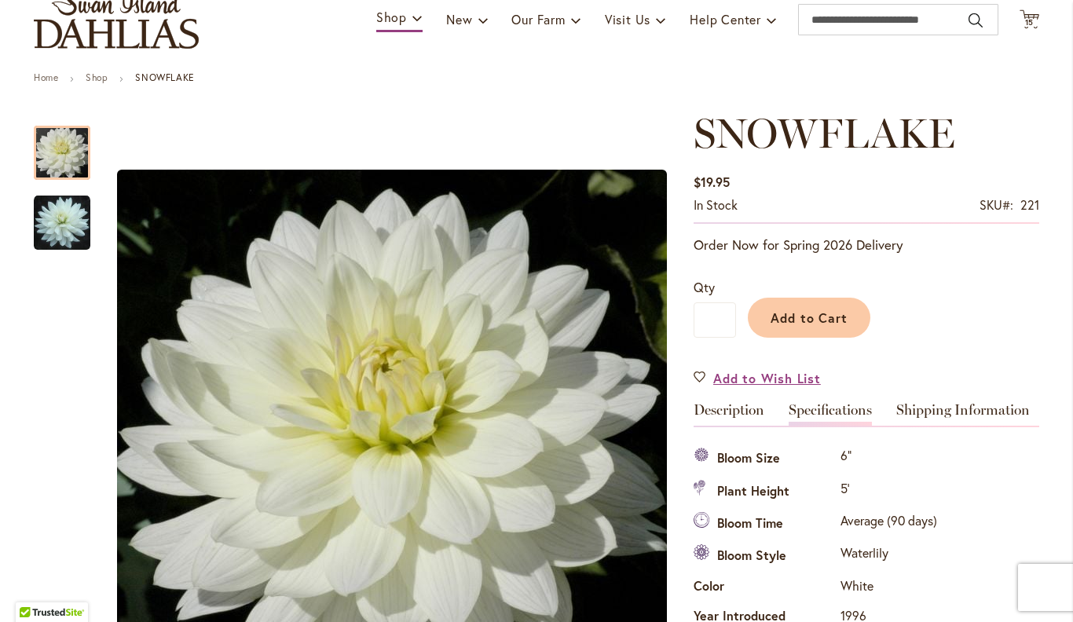
scroll to position [120, 0]
click at [819, 319] on span "Add to Cart" at bounding box center [809, 317] width 78 height 16
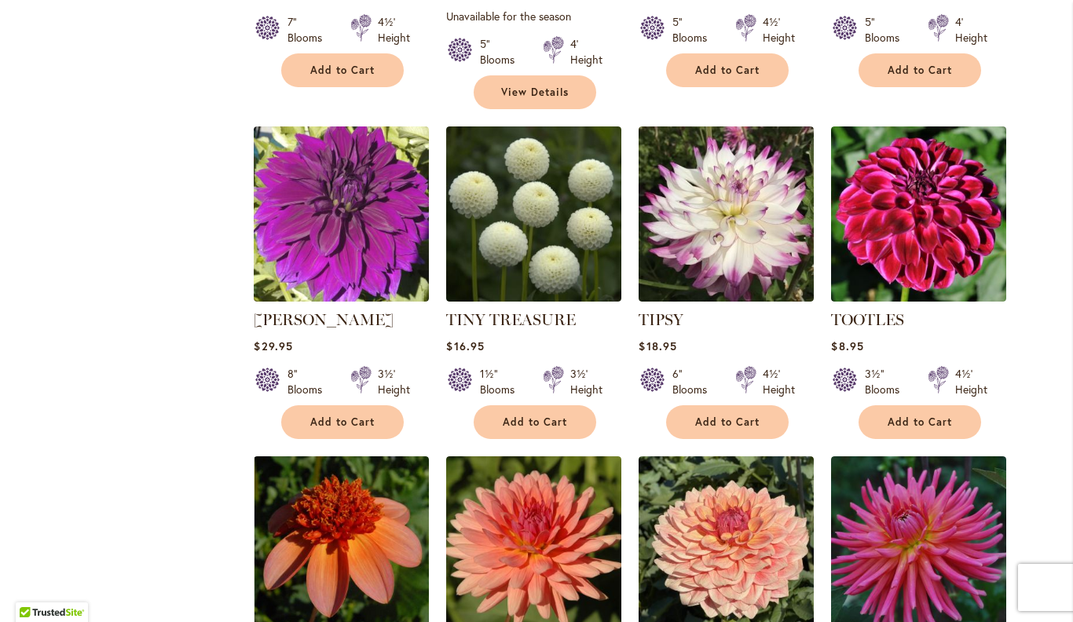
scroll to position [4974, 0]
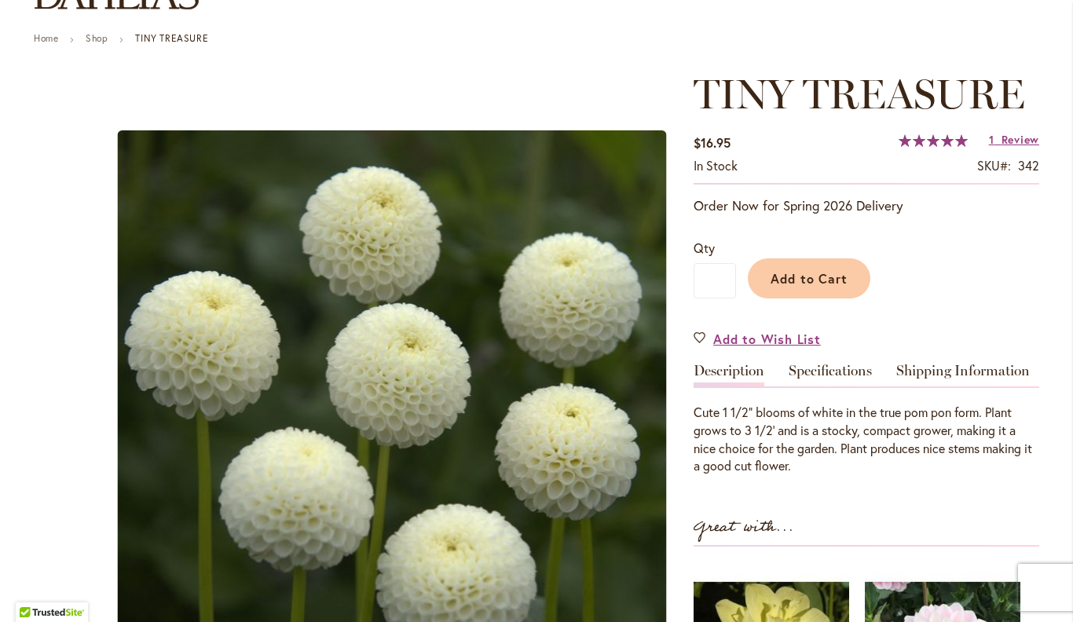
scroll to position [146, 0]
